Goal: Entertainment & Leisure: Consume media (video, audio)

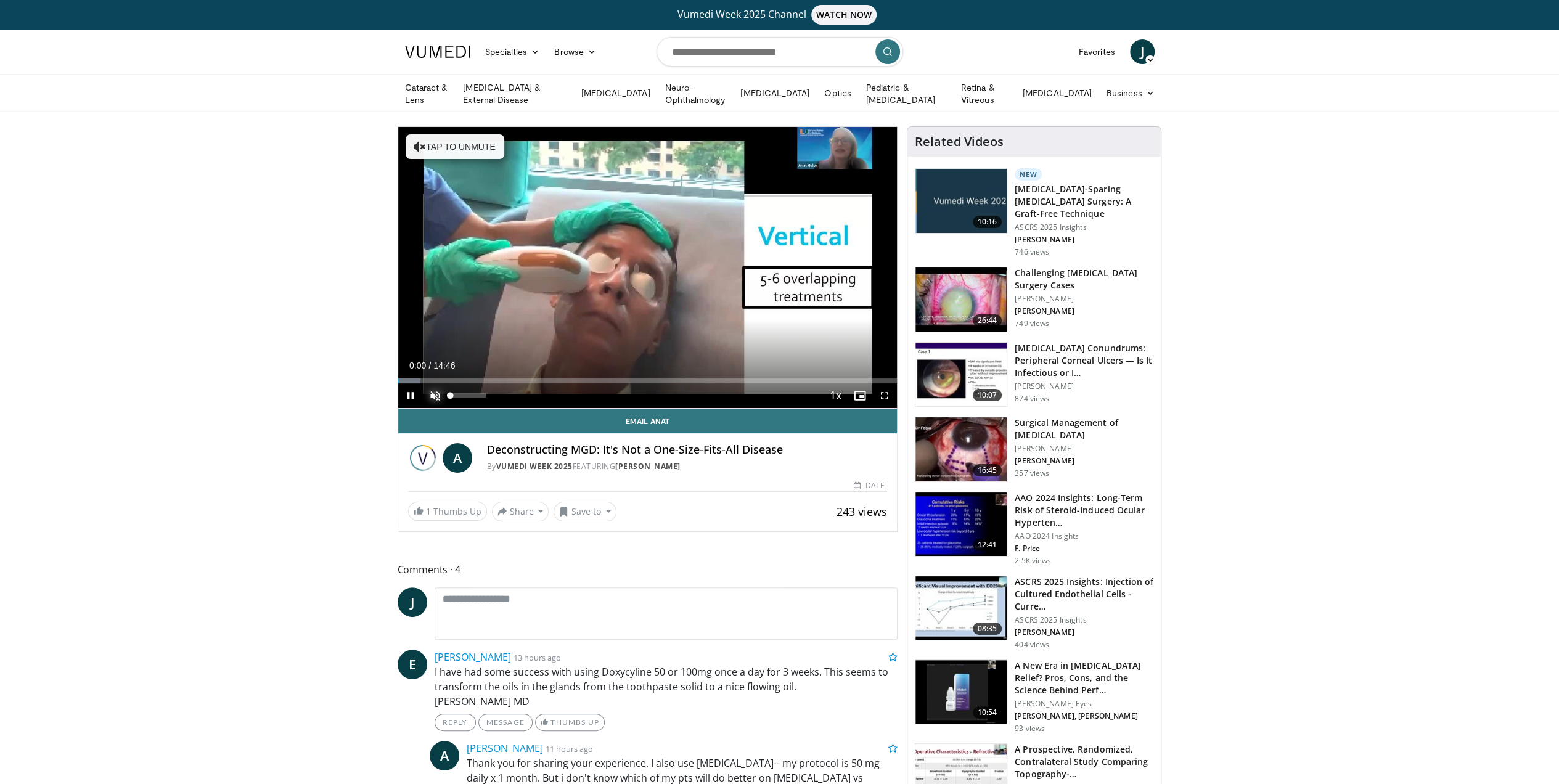
click at [432, 392] on span "Video Player" at bounding box center [435, 395] width 25 height 25
click at [883, 391] on span "Video Player" at bounding box center [885, 395] width 25 height 25
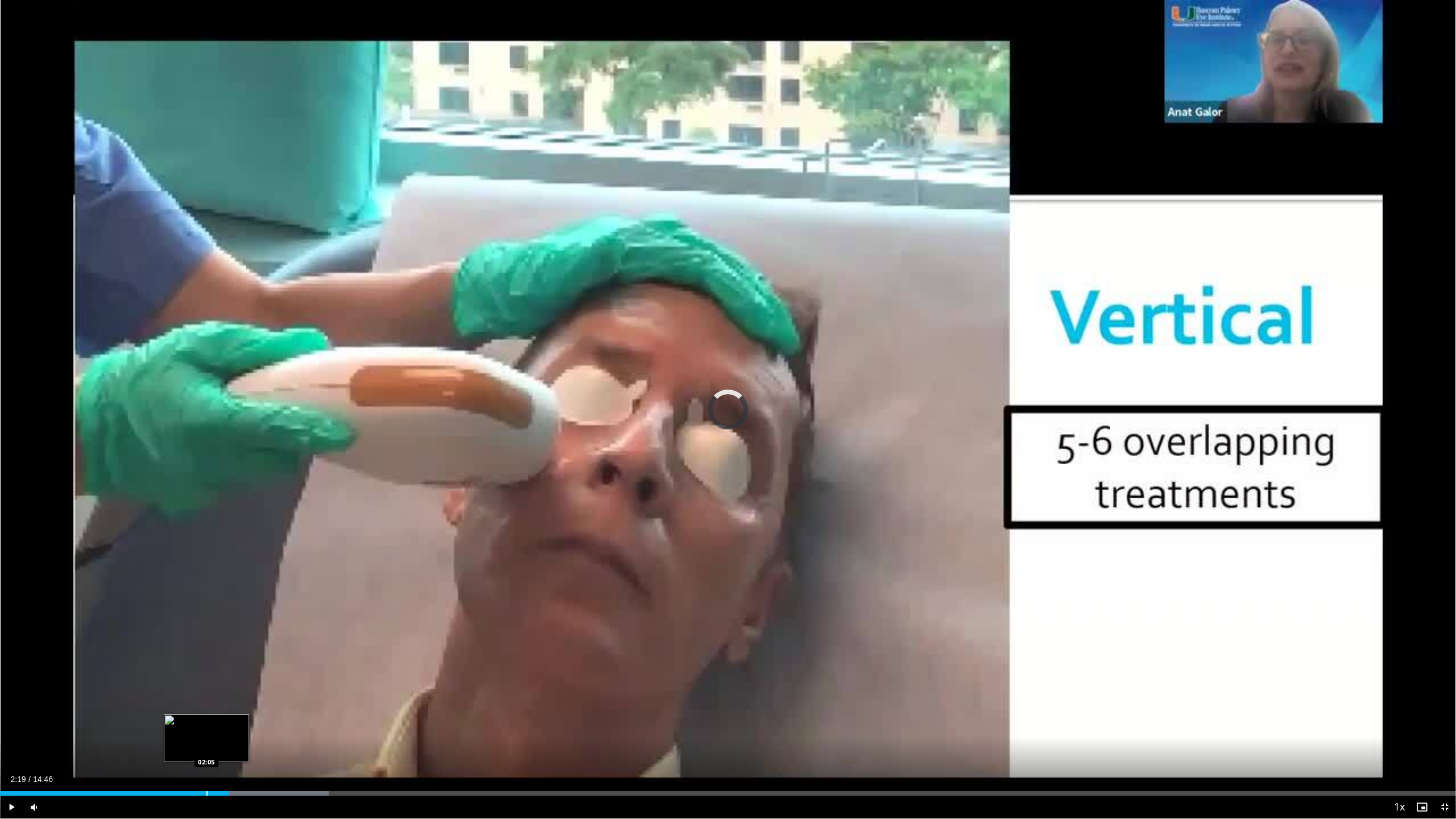
click at [206, 723] on div "Progress Bar" at bounding box center [207, 793] width 1 height 5
click at [197, 723] on div "Progress Bar" at bounding box center [197, 793] width 1 height 5
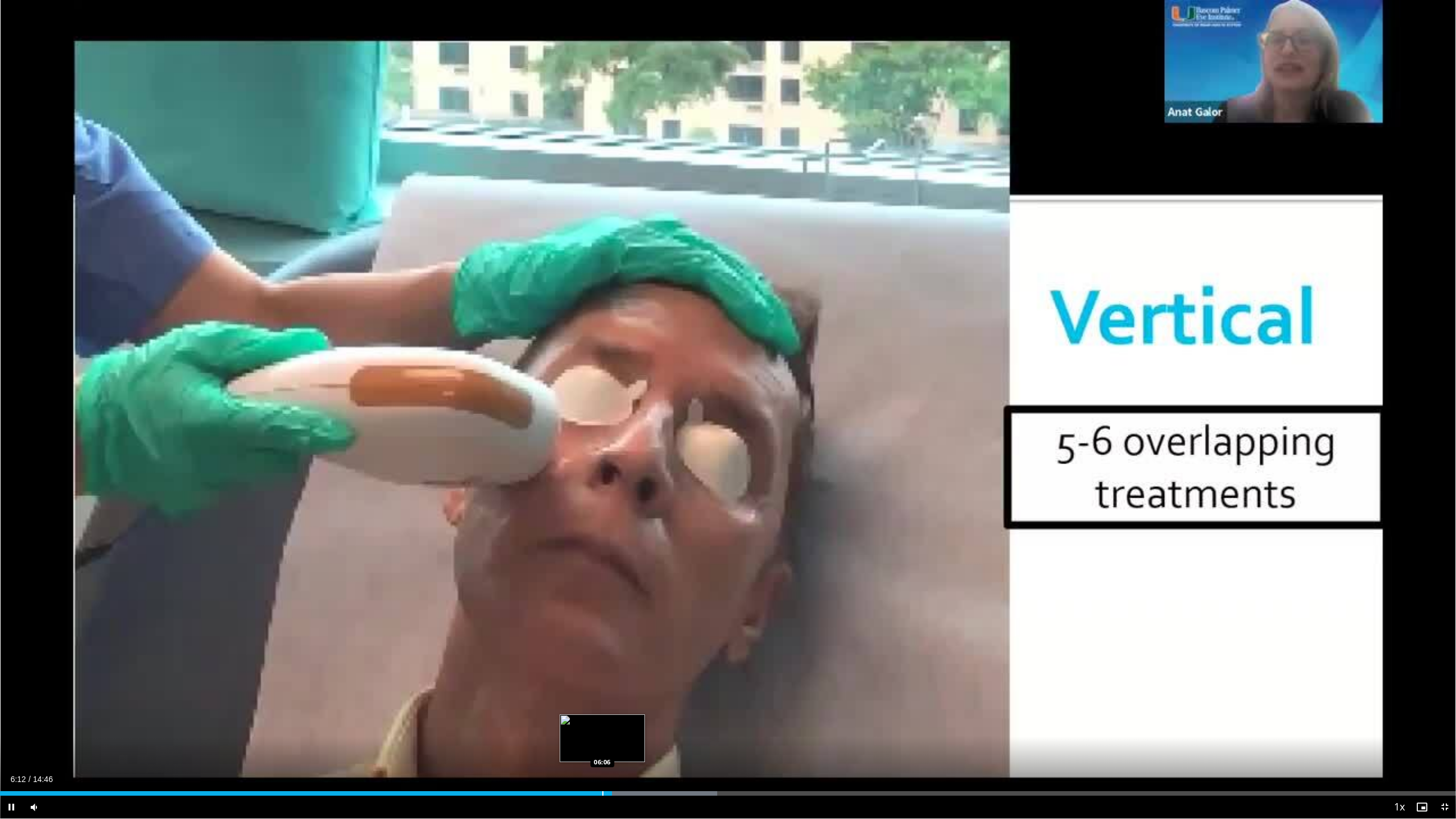
click at [602, 723] on div "Progress Bar" at bounding box center [603, 793] width 1 height 5
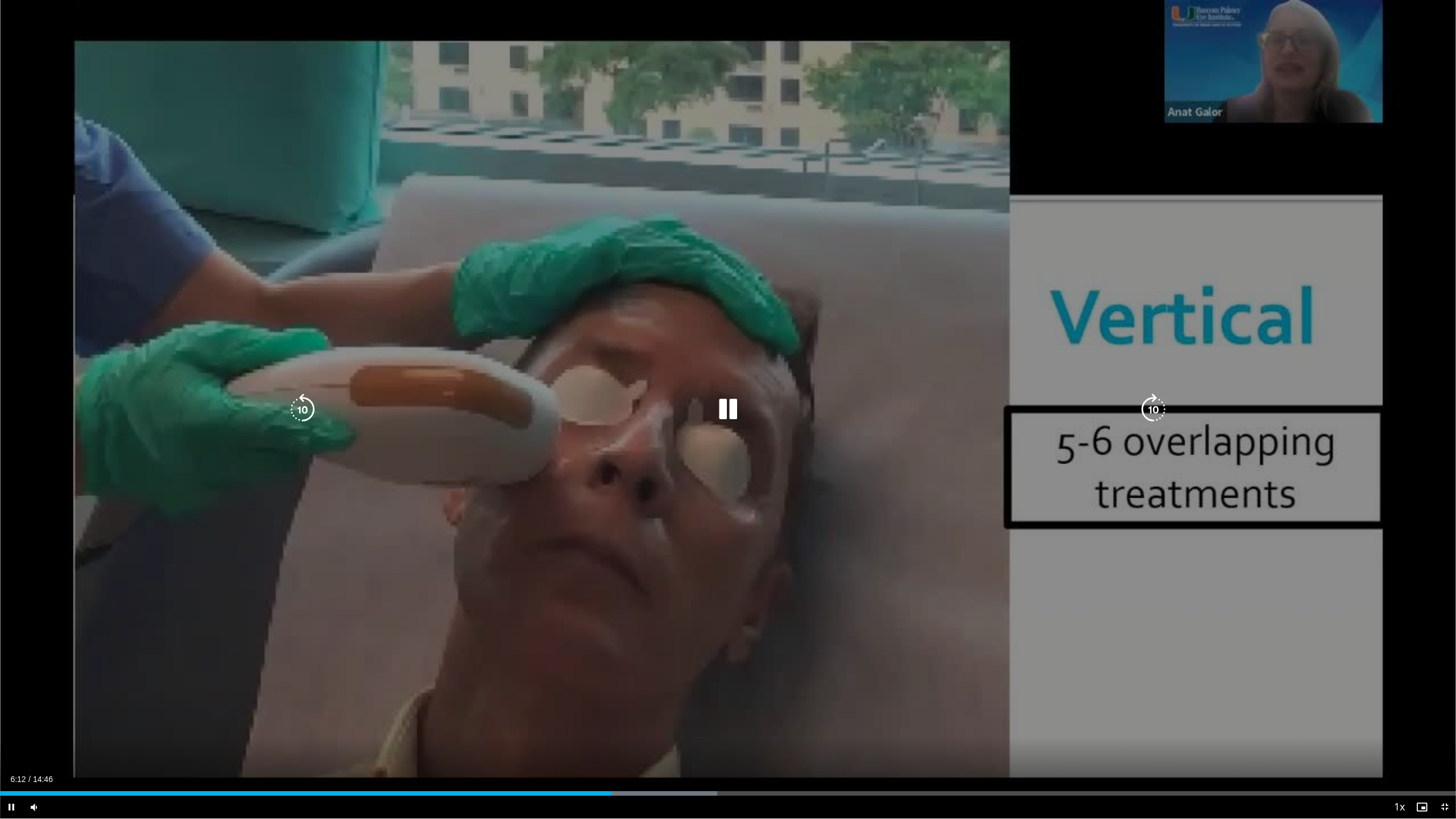
click at [741, 669] on div "10 seconds Tap to unmute" at bounding box center [728, 409] width 1456 height 818
click at [751, 478] on div "10 seconds Tap to unmute" at bounding box center [728, 409] width 1456 height 818
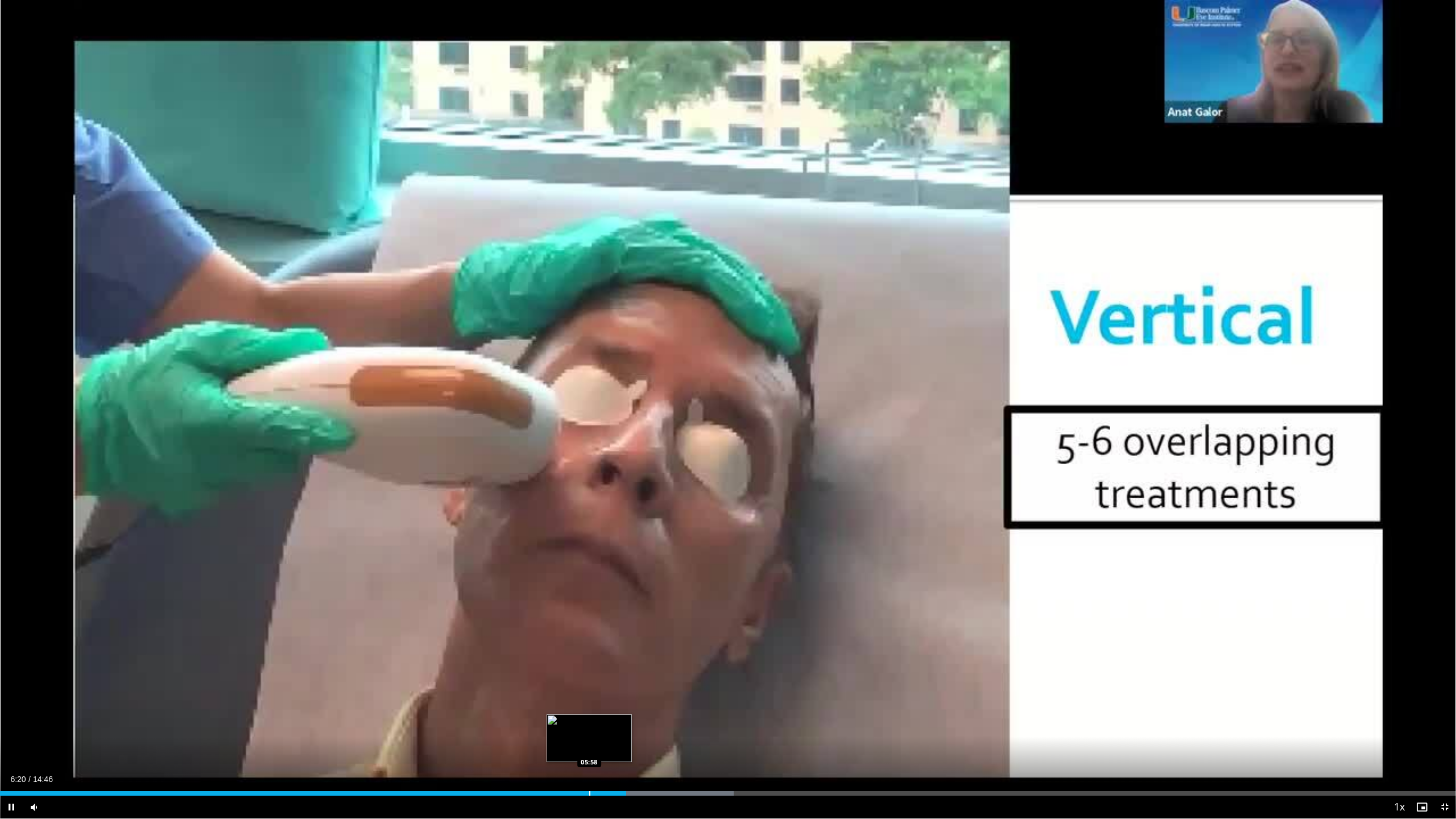
click at [590, 723] on div "Loaded : 50.38% 06:20 05:58" at bounding box center [728, 790] width 1456 height 11
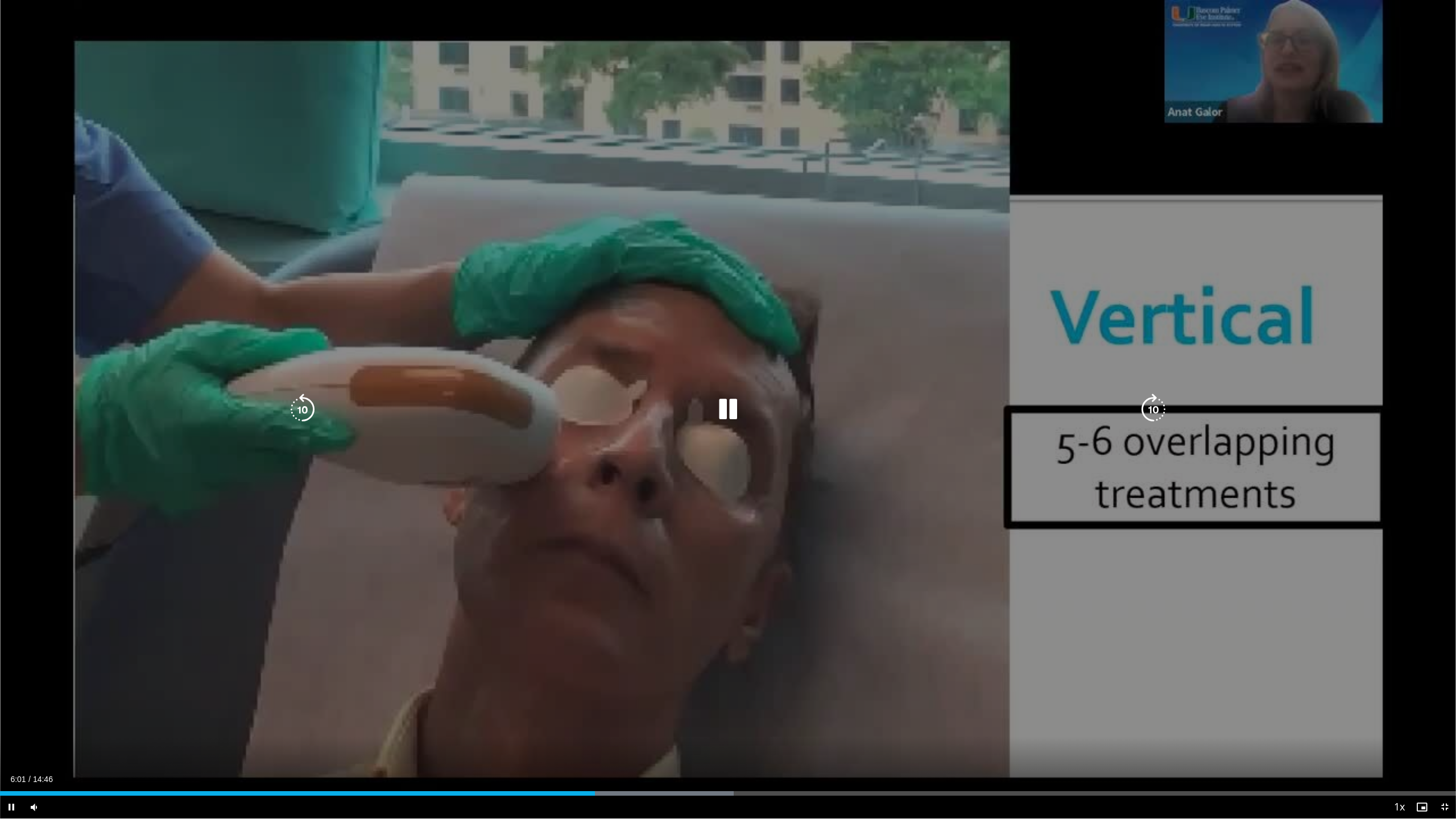
click at [561, 661] on div "10 seconds Tap to unmute" at bounding box center [728, 409] width 1456 height 818
click at [672, 423] on div "10 seconds Tap to unmute" at bounding box center [728, 409] width 1456 height 818
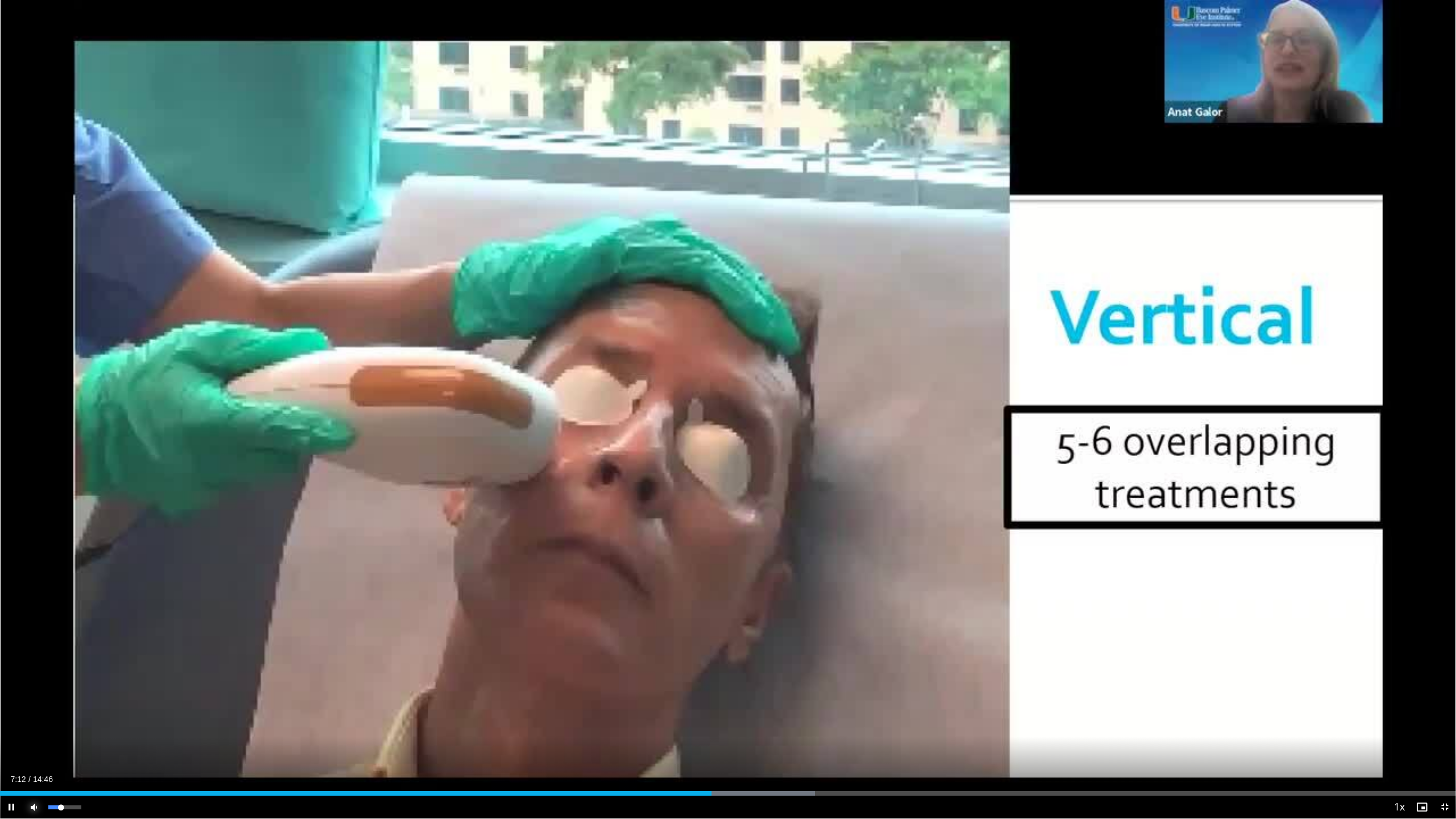
click at [33, 723] on span "Video Player" at bounding box center [34, 807] width 23 height 23
drag, startPoint x: 49, startPoint y: 807, endPoint x: 72, endPoint y: 805, distance: 23.1
click at [72, 723] on div "Volume Level" at bounding box center [60, 807] width 23 height 4
click at [701, 723] on div "Progress Bar" at bounding box center [701, 793] width 1 height 5
click at [1438, 723] on span "Video Player" at bounding box center [1445, 807] width 23 height 23
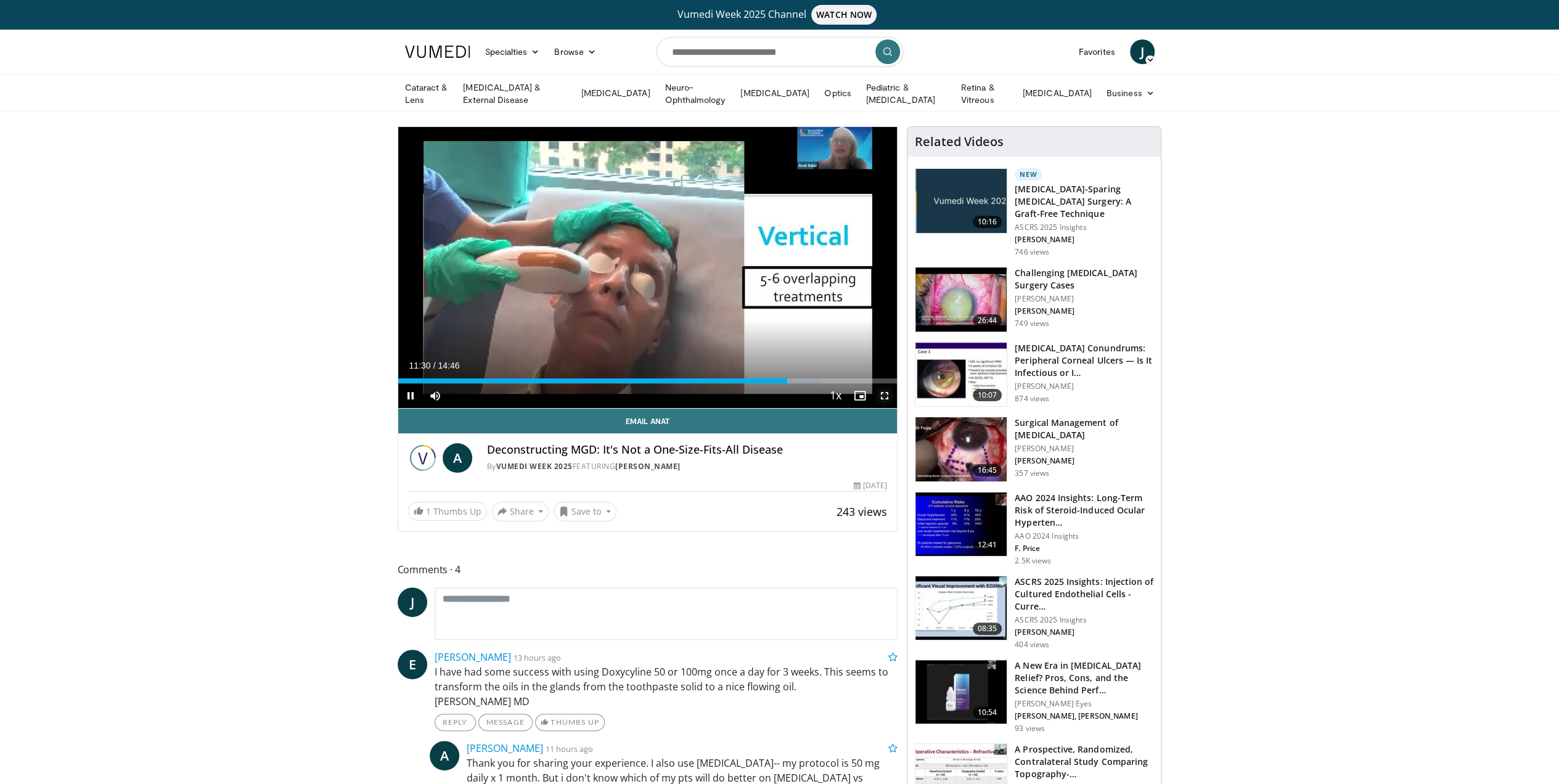
click at [887, 392] on span "Video Player" at bounding box center [885, 395] width 25 height 25
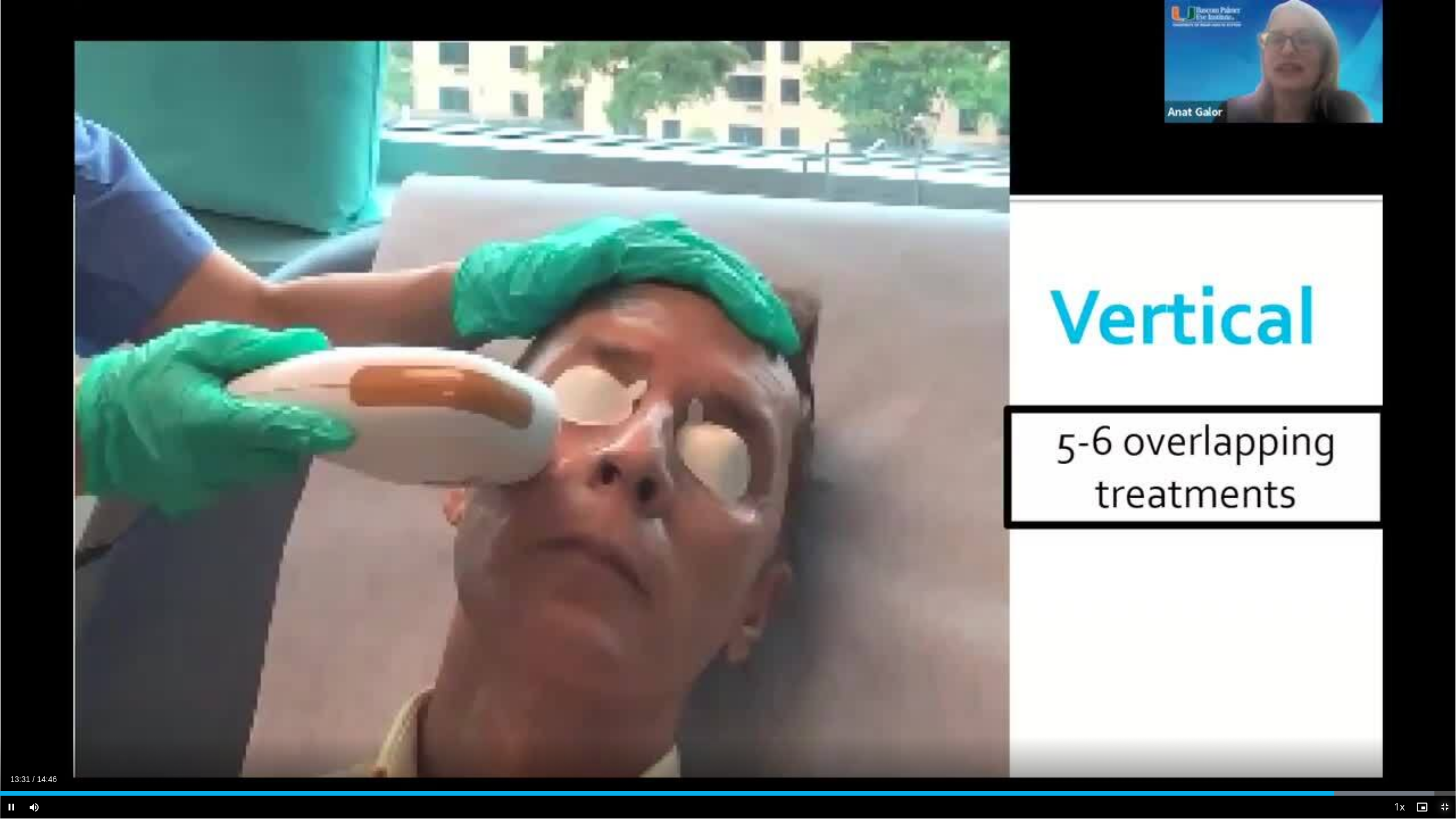
click at [1438, 723] on span "Video Player" at bounding box center [1445, 807] width 23 height 23
